Goal: Check status

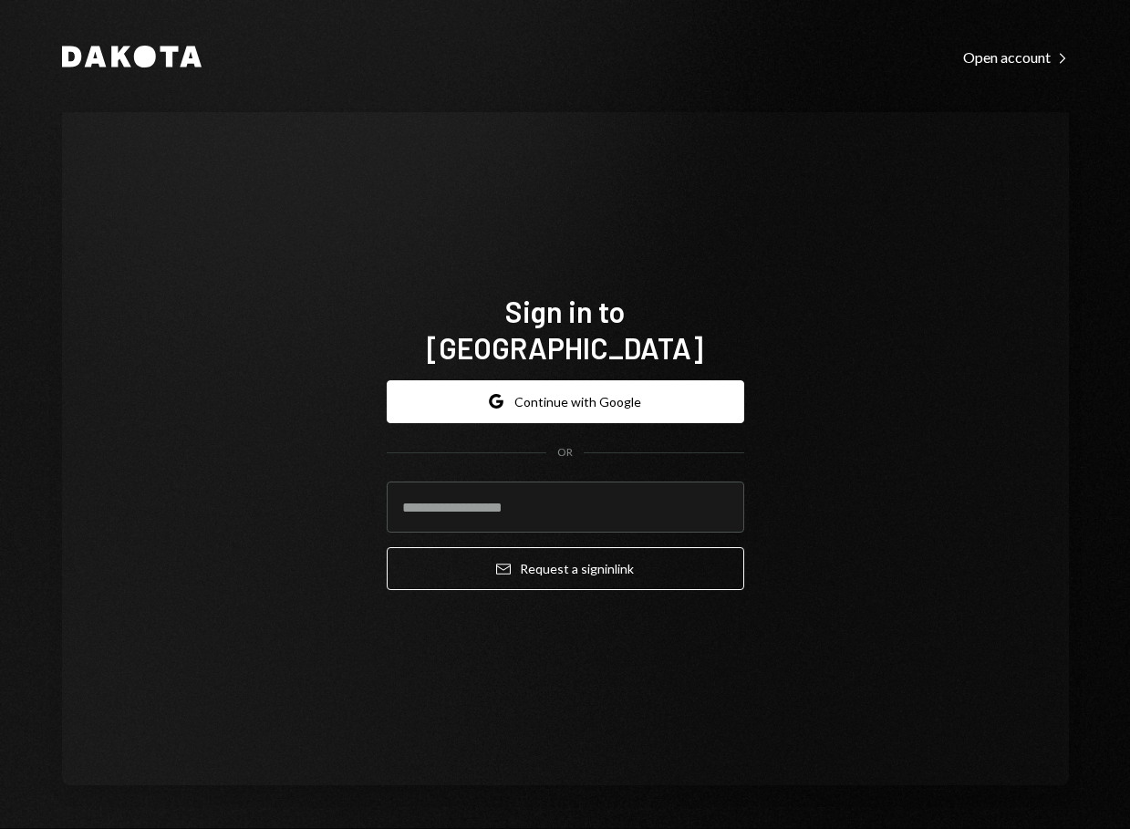
click at [718, 496] on keeper-lock "Open Keeper Popup" at bounding box center [719, 507] width 22 height 22
type input "**********"
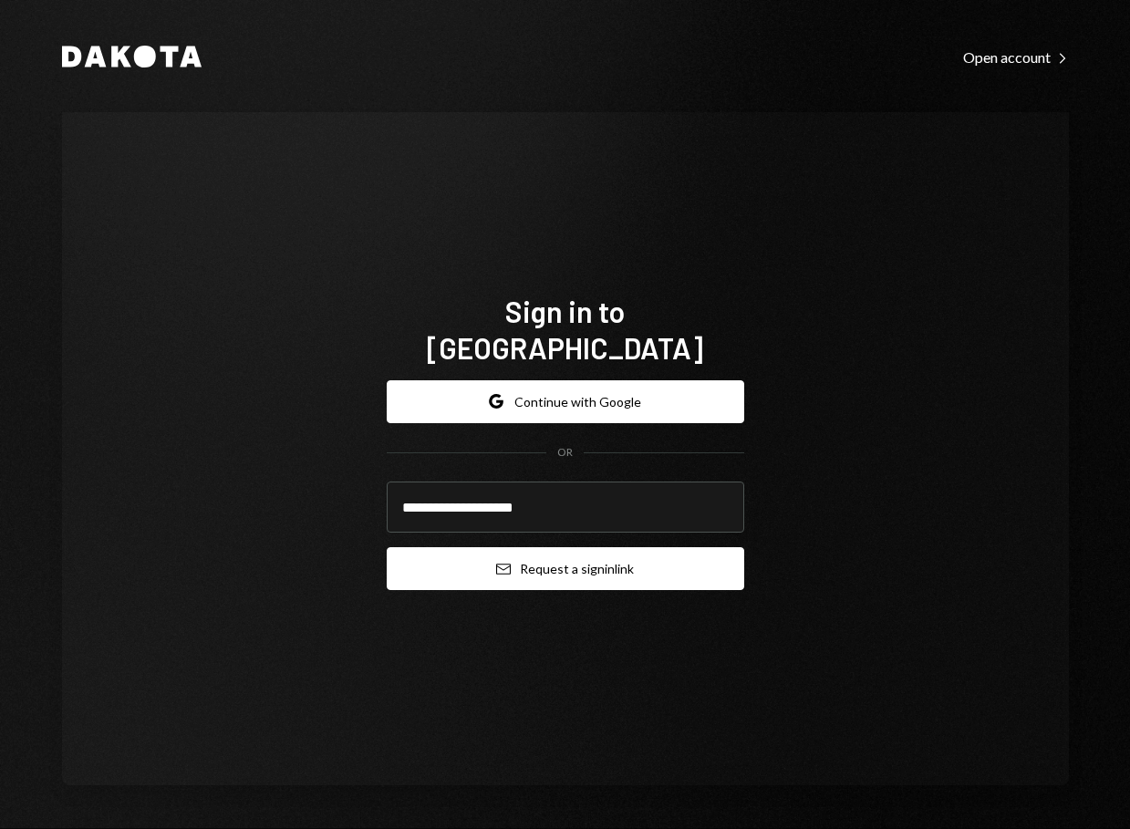
click at [586, 553] on button "Email Request a sign in link" at bounding box center [566, 568] width 358 height 43
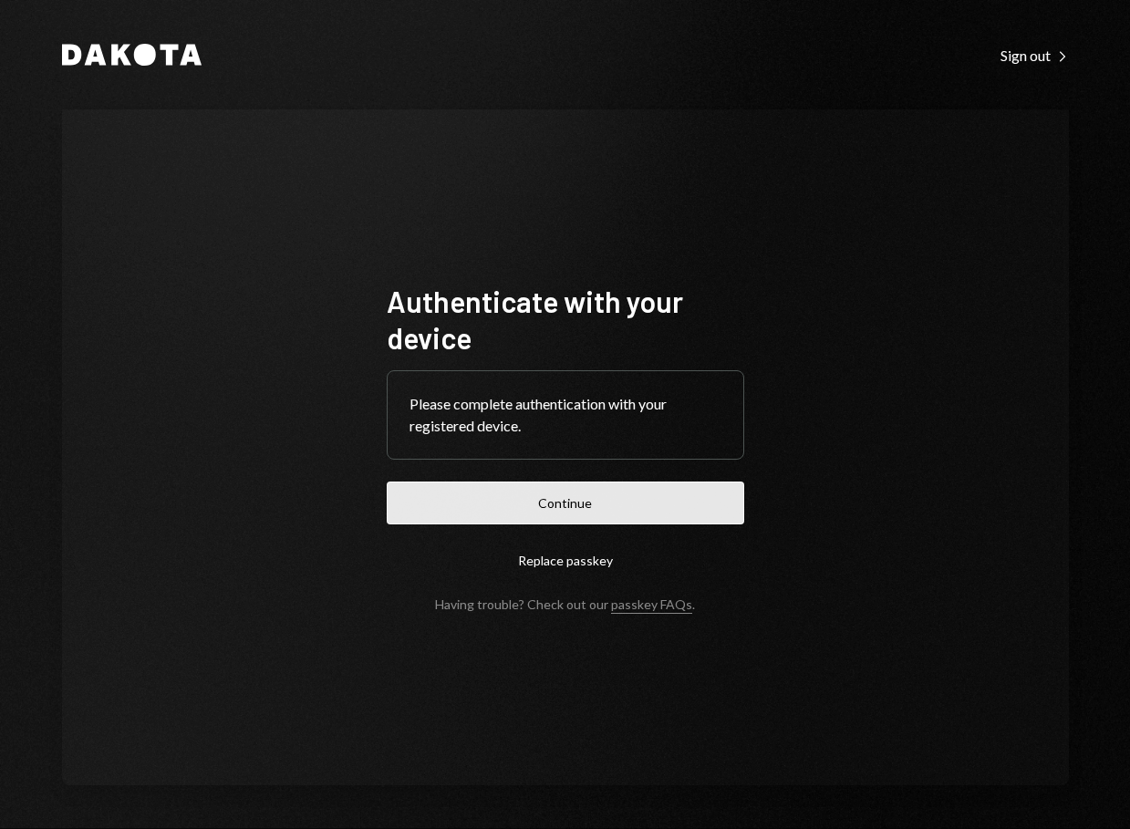
click at [668, 507] on button "Continue" at bounding box center [566, 503] width 358 height 43
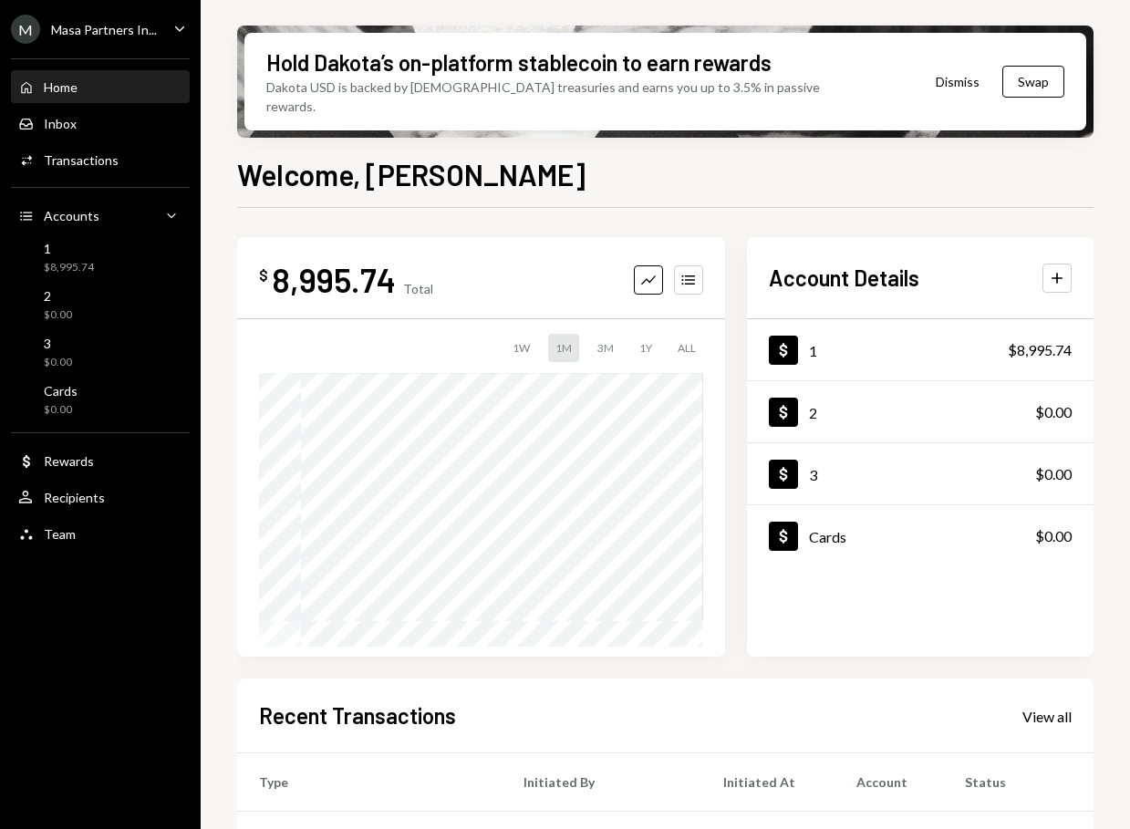
click at [167, 26] on div "M Masa Partners In... Caret Down" at bounding box center [100, 29] width 201 height 29
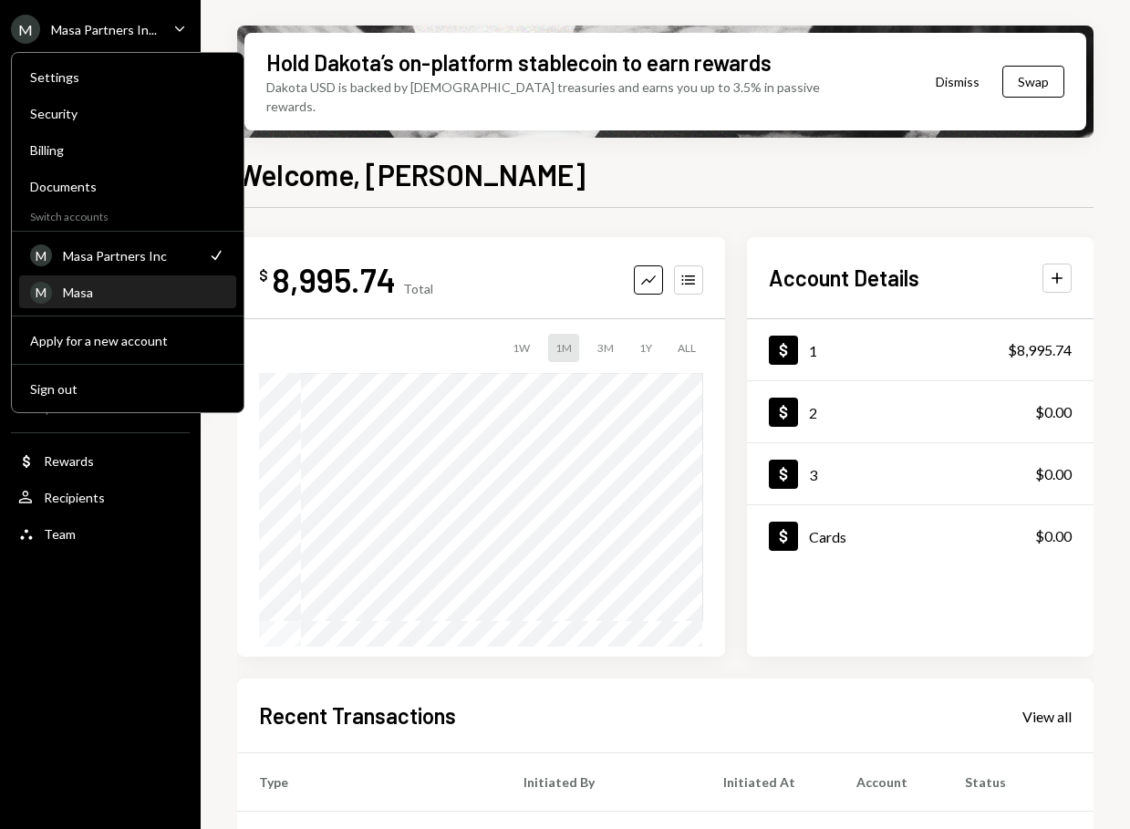
click at [109, 295] on div "Masa" at bounding box center [144, 293] width 162 height 16
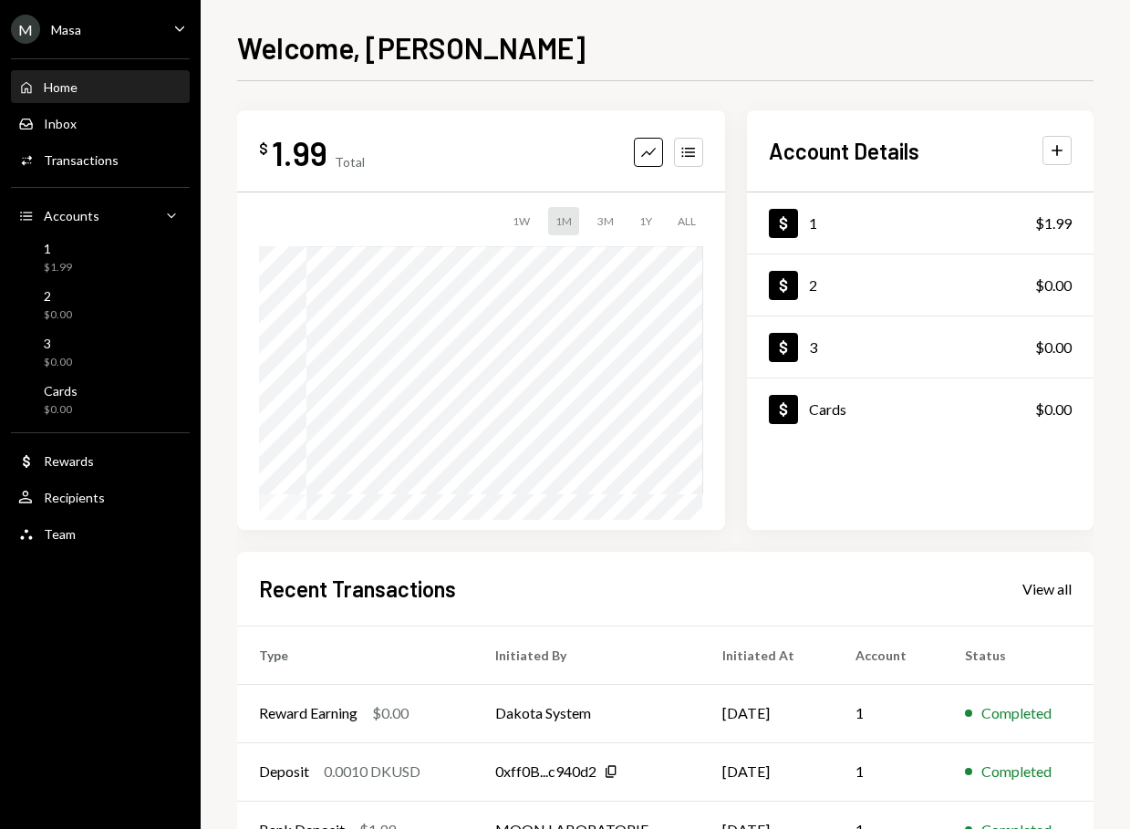
click at [676, 32] on div "Welcome, [PERSON_NAME]" at bounding box center [665, 46] width 856 height 40
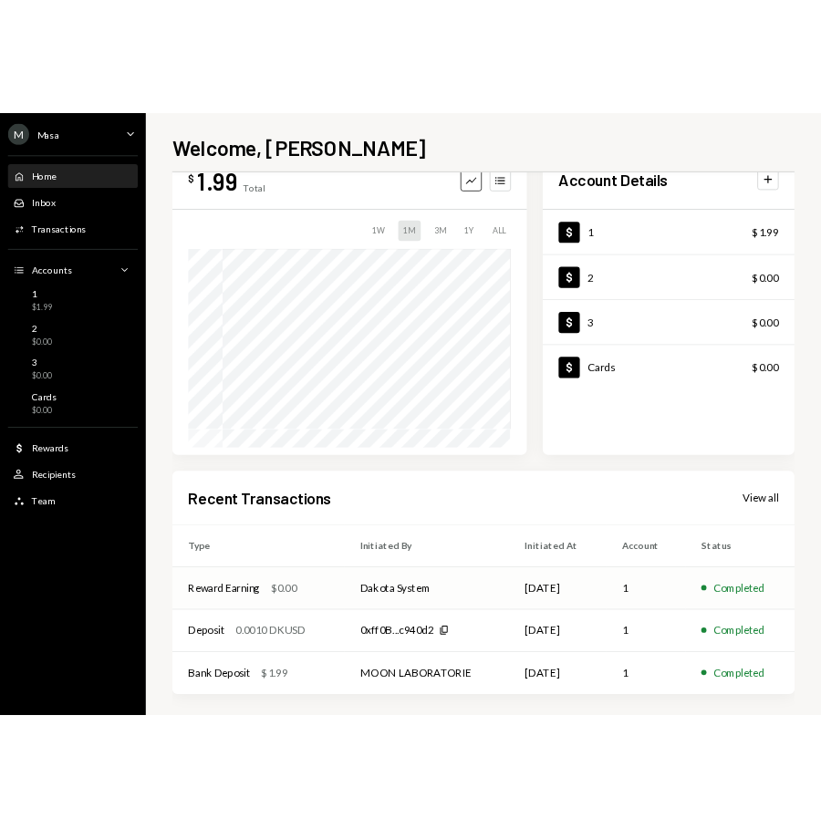
scroll to position [67, 0]
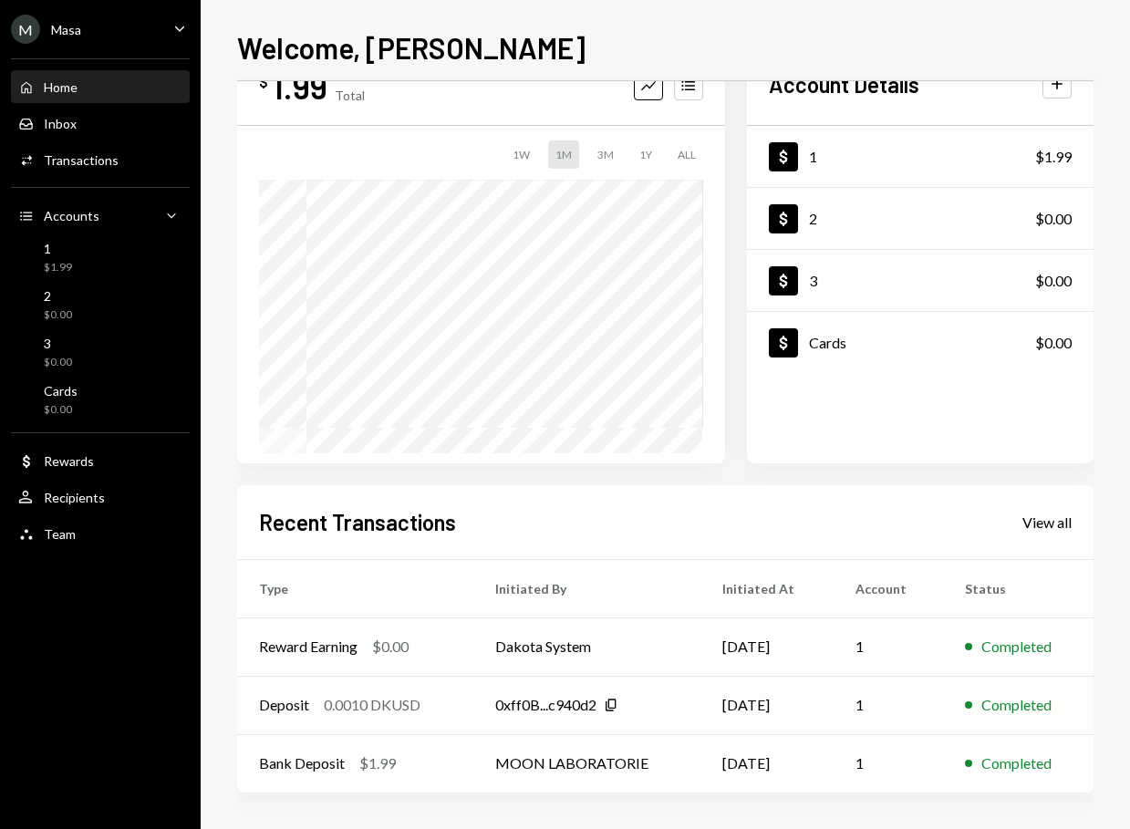
click at [241, 732] on td "Deposit 0.0010 DKUSD" at bounding box center [355, 705] width 236 height 58
